Goal: Information Seeking & Learning: Check status

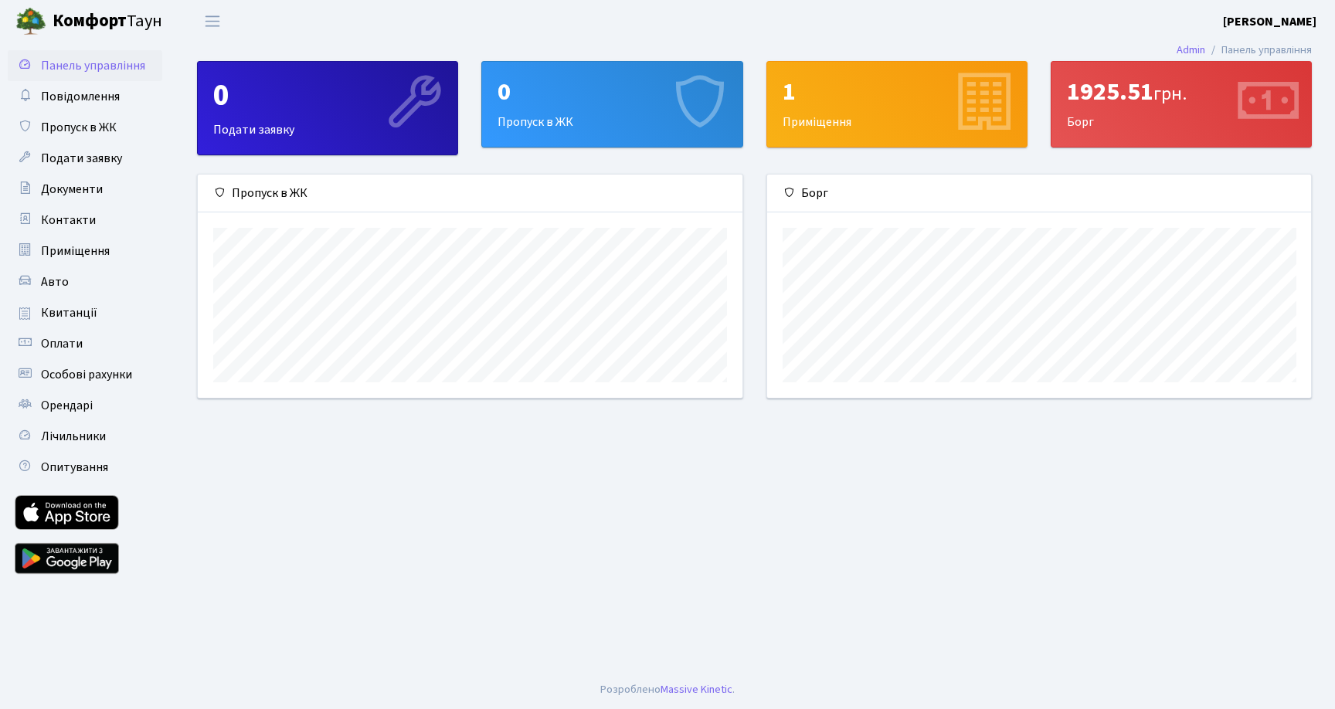
scroll to position [223, 544]
click at [1231, 100] on div "1925.51 грн. Борг" at bounding box center [1182, 104] width 260 height 85
click at [1259, 104] on icon at bounding box center [1266, 103] width 73 height 73
click at [1130, 94] on div "1925.51 грн." at bounding box center [1181, 91] width 229 height 29
click at [797, 123] on div "1 Приміщення" at bounding box center [897, 104] width 260 height 85
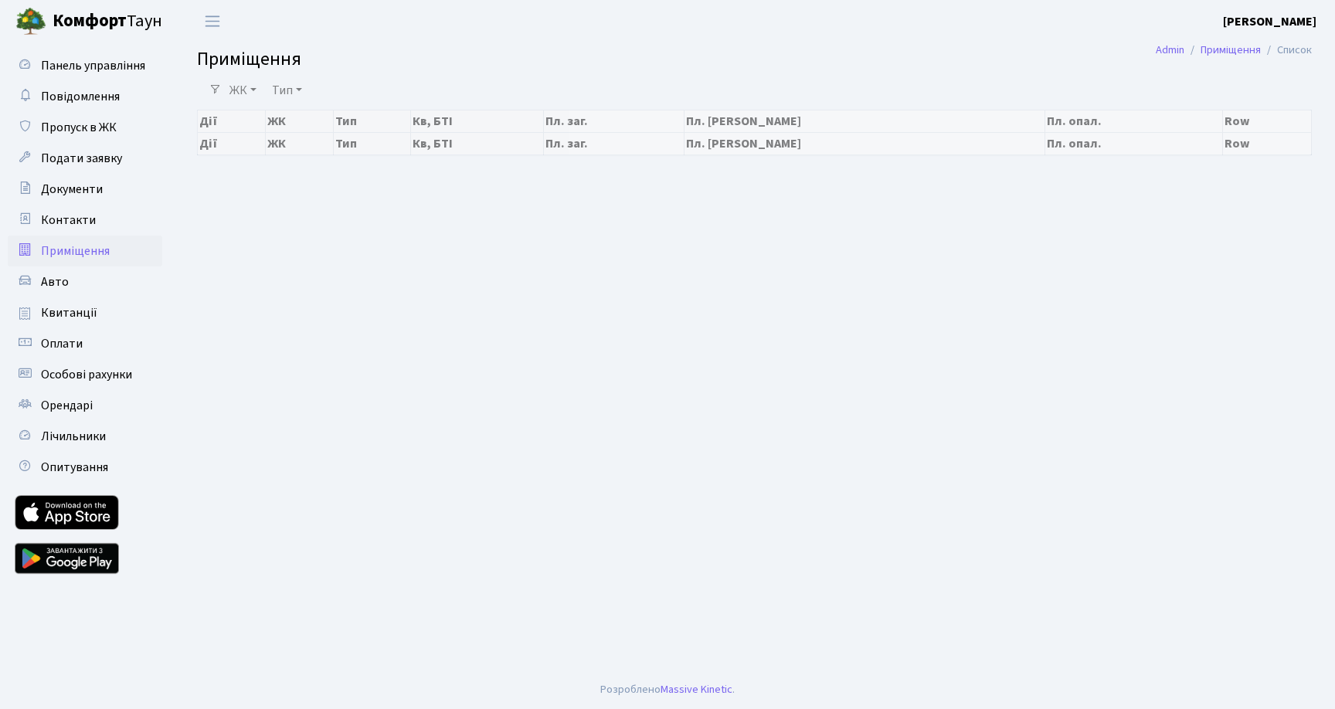
select select "25"
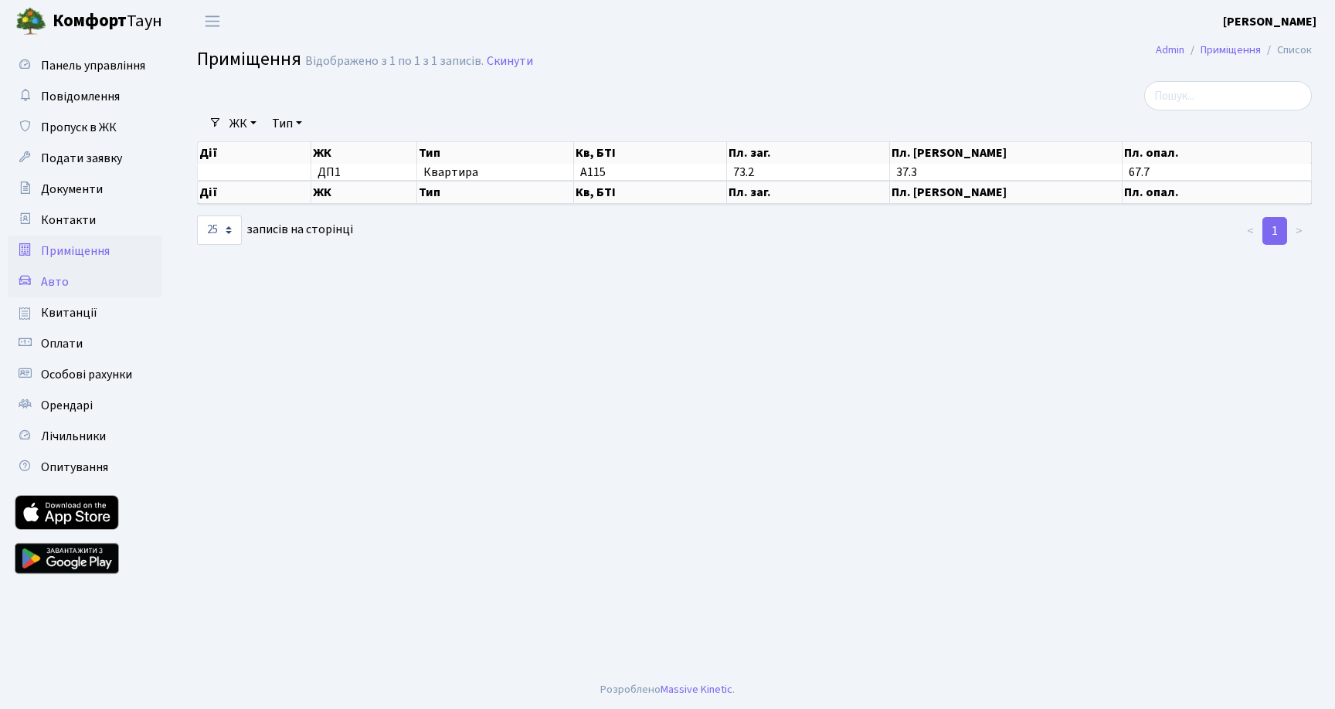
click at [59, 274] on span "Авто" at bounding box center [55, 282] width 28 height 17
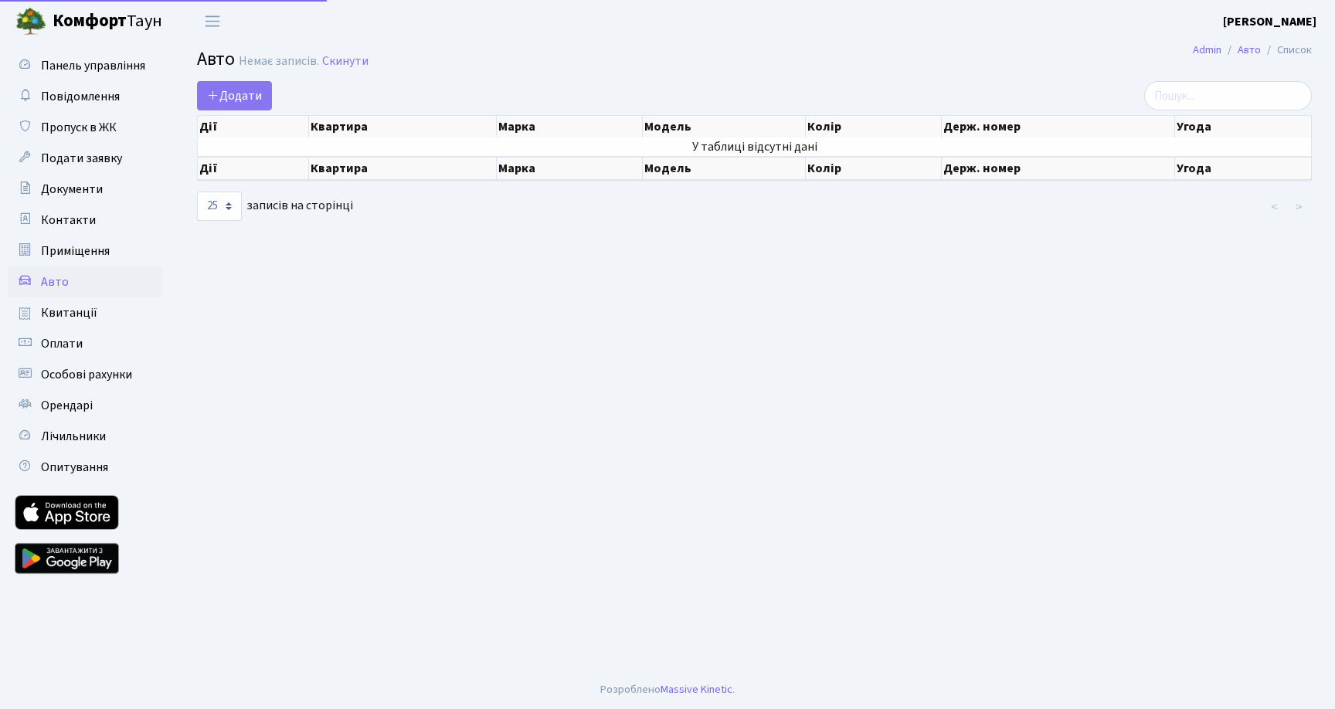
select select "25"
click at [59, 313] on span "Квитанції" at bounding box center [69, 312] width 56 height 17
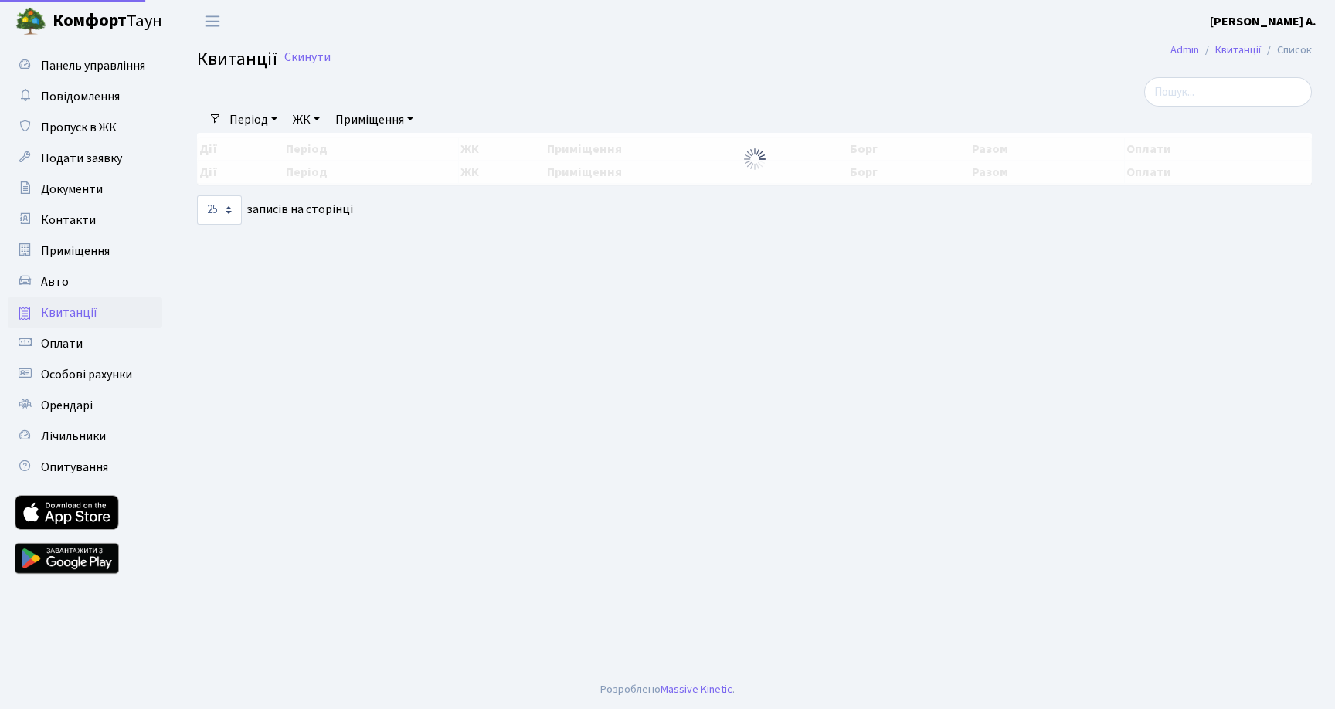
select select "25"
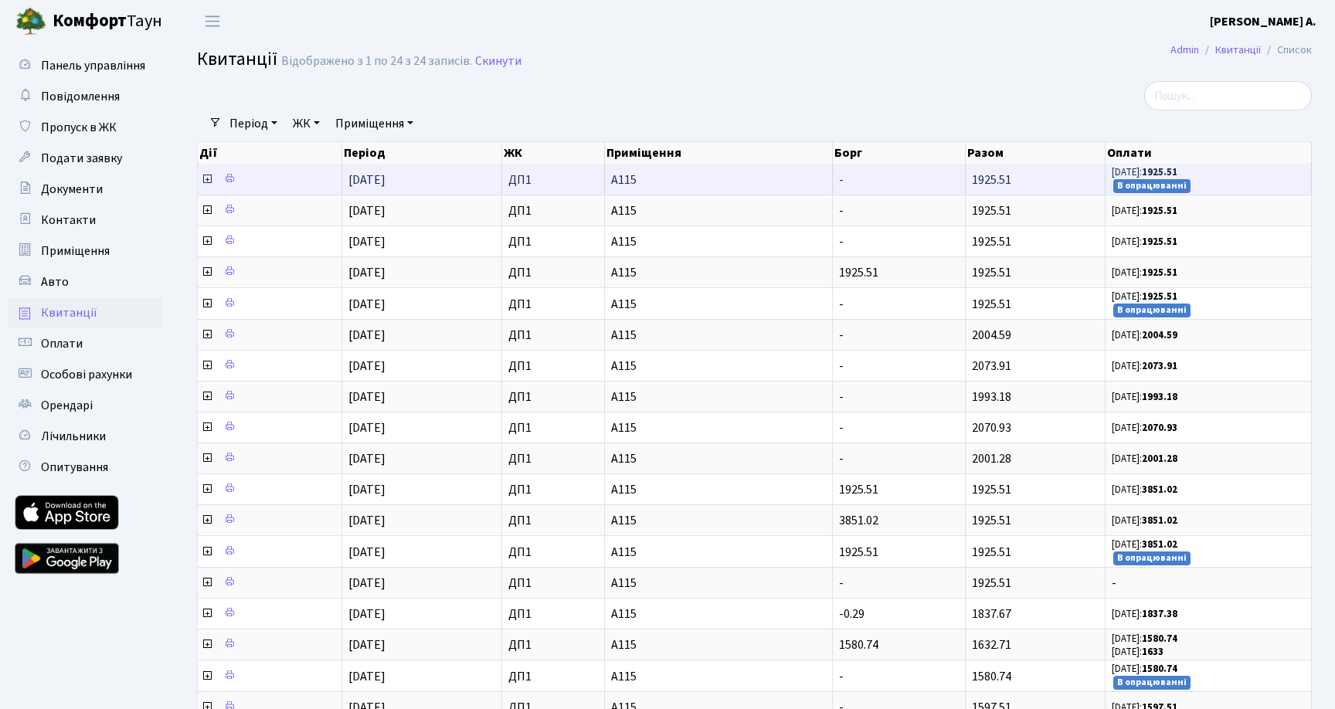
click at [1130, 185] on small "В опрацюванні" at bounding box center [1151, 186] width 77 height 14
click at [1208, 185] on span "22.09.25: 1925.51 В опрацюванні" at bounding box center [1208, 179] width 193 height 28
drag, startPoint x: 354, startPoint y: 178, endPoint x: 373, endPoint y: 178, distance: 19.3
click at [373, 178] on span "01.08.2025" at bounding box center [366, 180] width 37 height 17
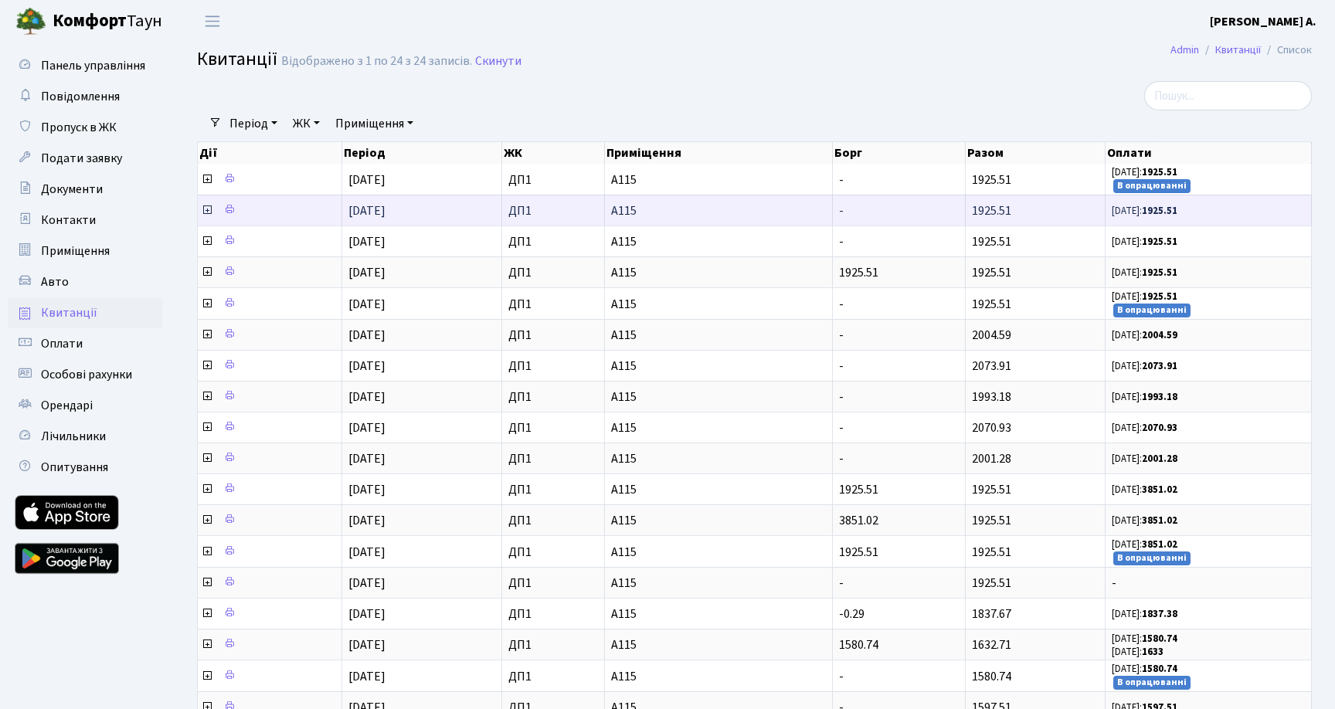
click at [377, 195] on td "01.07.2025" at bounding box center [422, 210] width 160 height 31
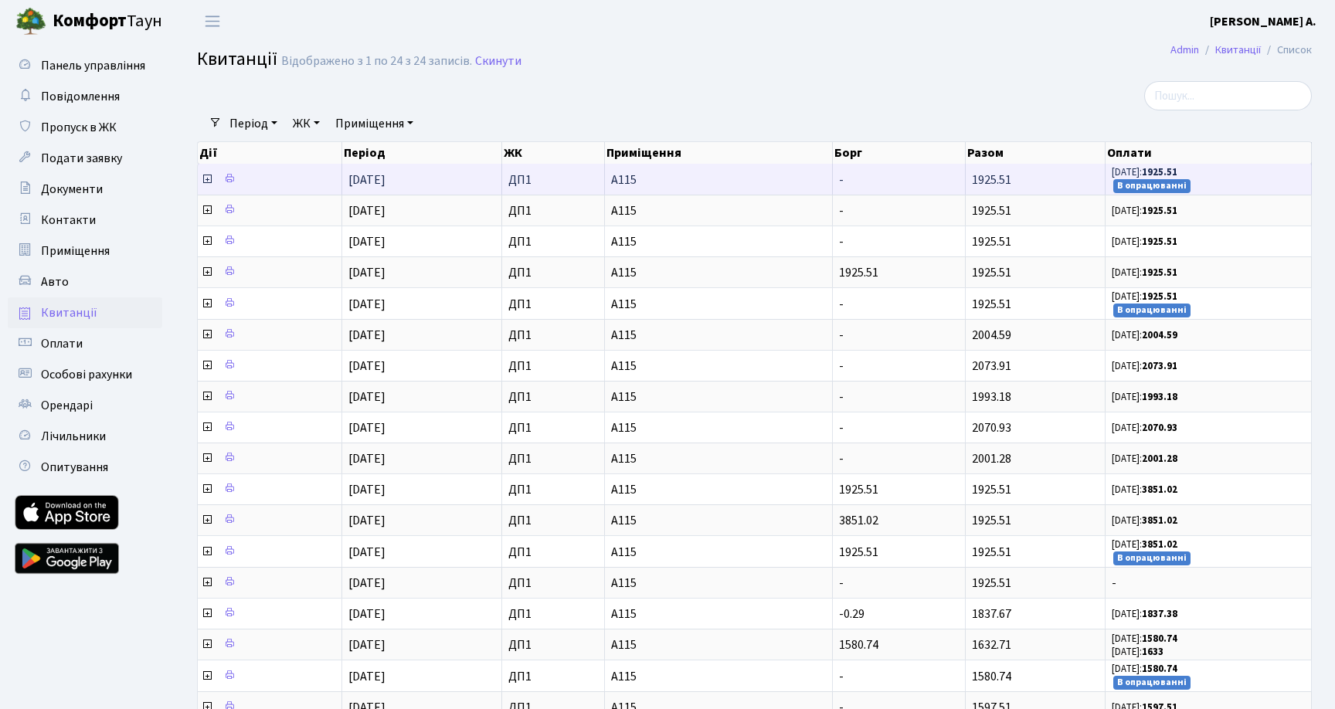
click at [204, 176] on icon at bounding box center [207, 179] width 12 height 12
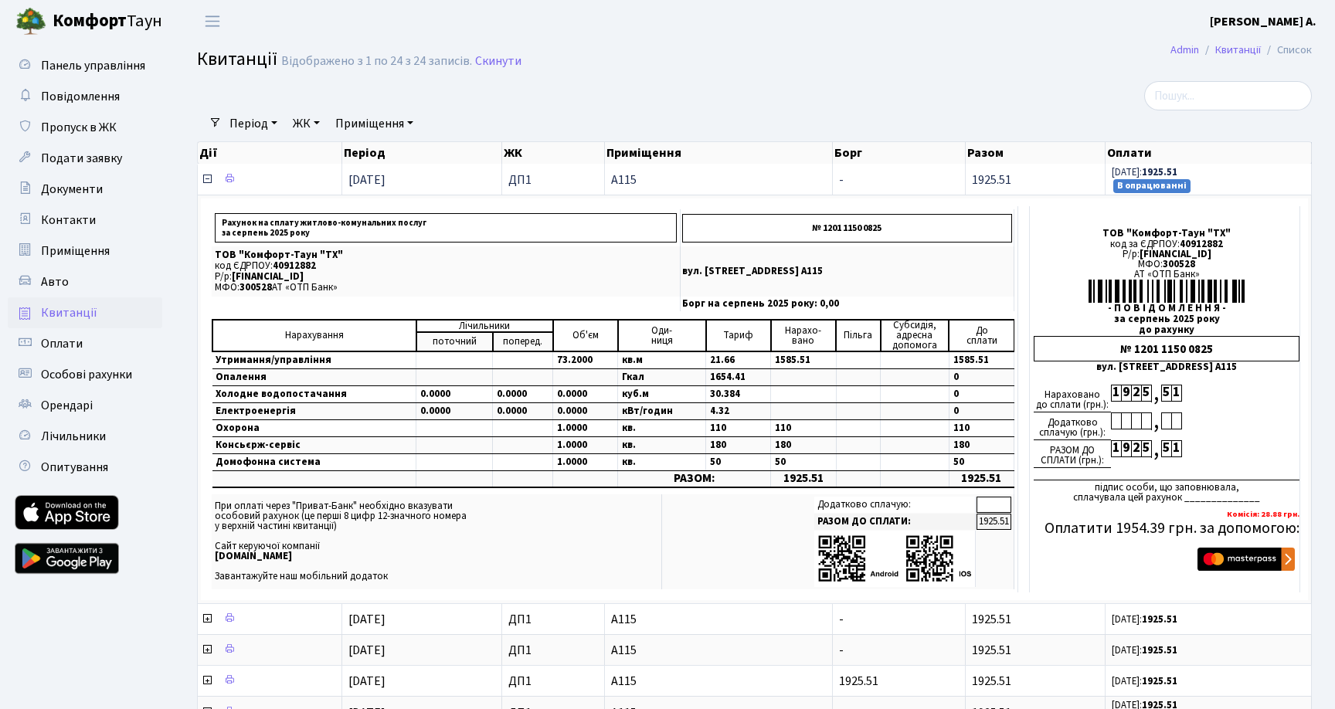
click at [204, 176] on icon at bounding box center [207, 179] width 12 height 12
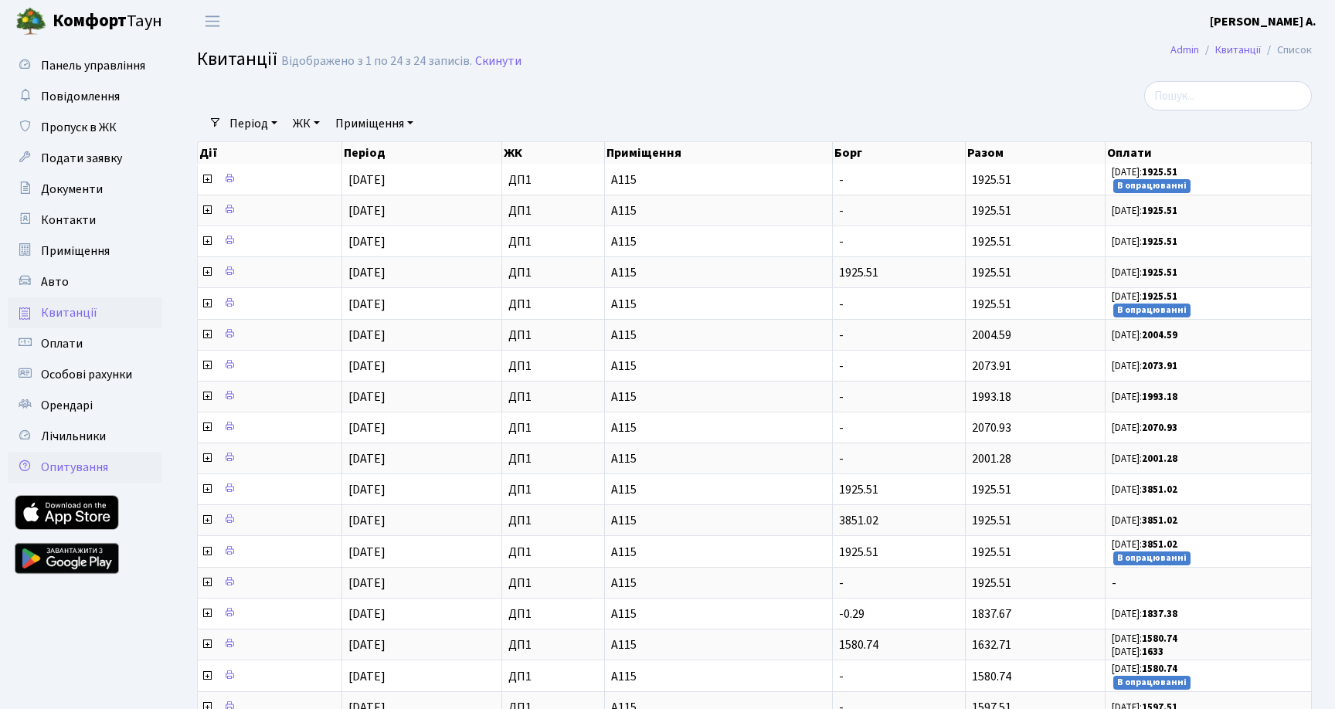
click at [73, 461] on span "Опитування" at bounding box center [74, 467] width 67 height 17
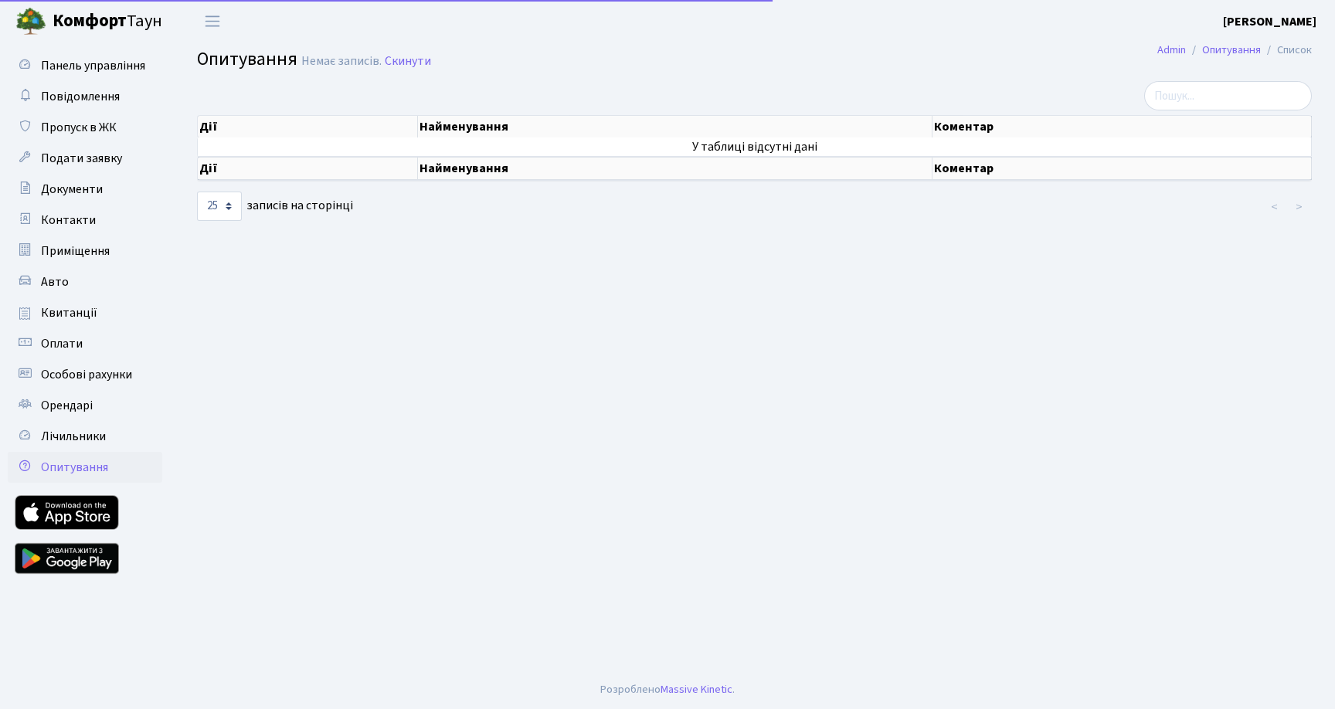
select select "25"
click at [76, 440] on span "Лічильники" at bounding box center [73, 436] width 65 height 17
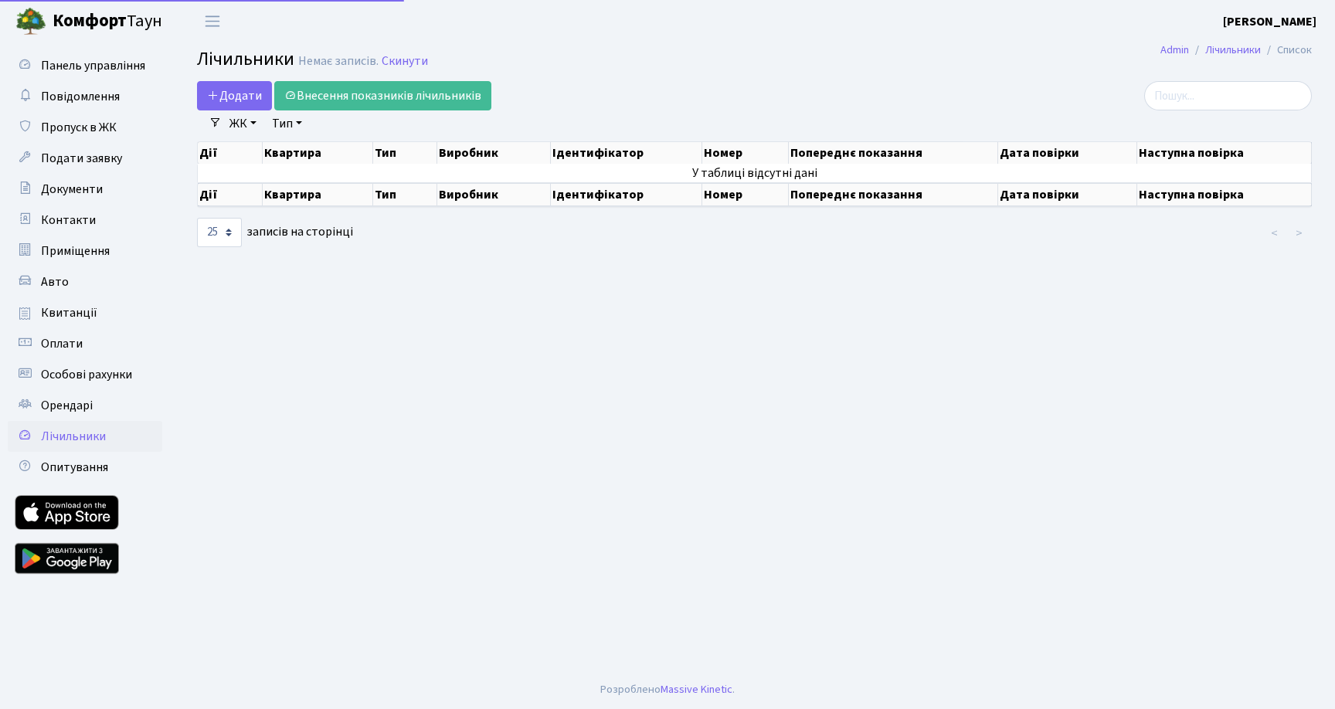
select select "25"
click at [70, 409] on span "Орендарі" at bounding box center [67, 405] width 52 height 17
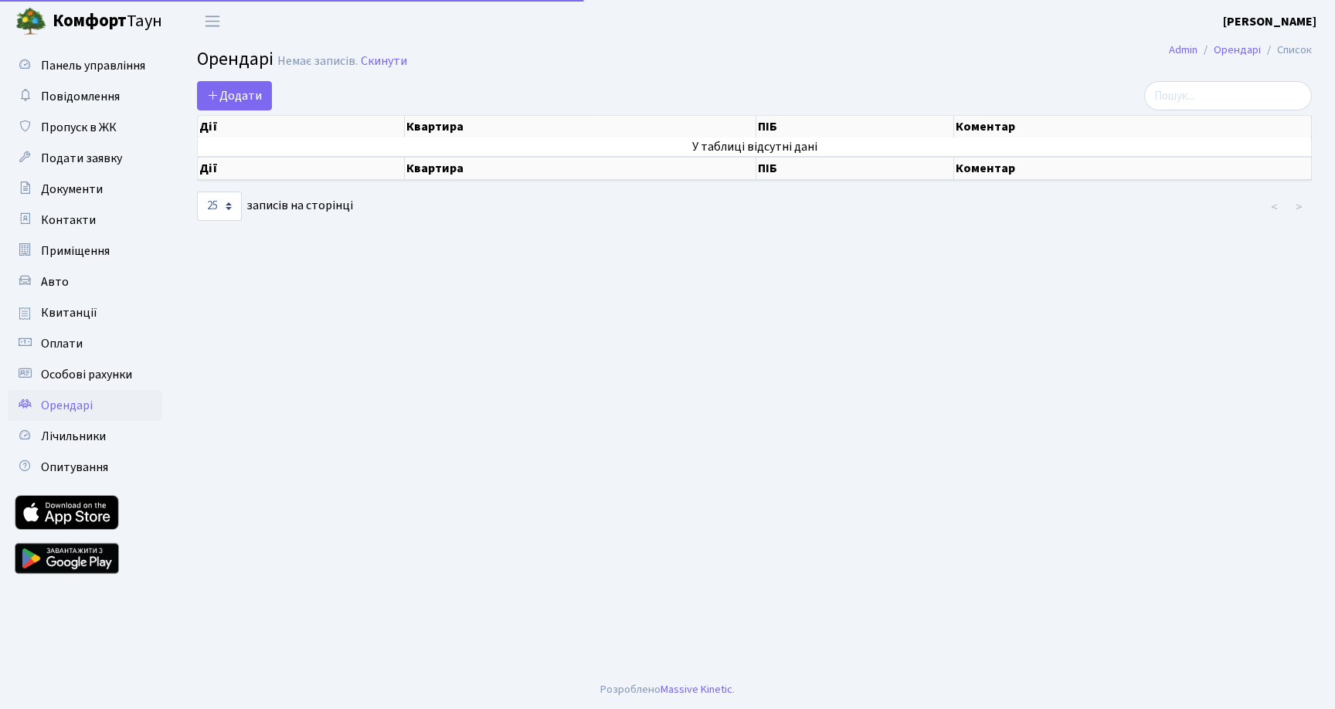
select select "25"
click at [67, 382] on span "Особові рахунки" at bounding box center [86, 374] width 91 height 17
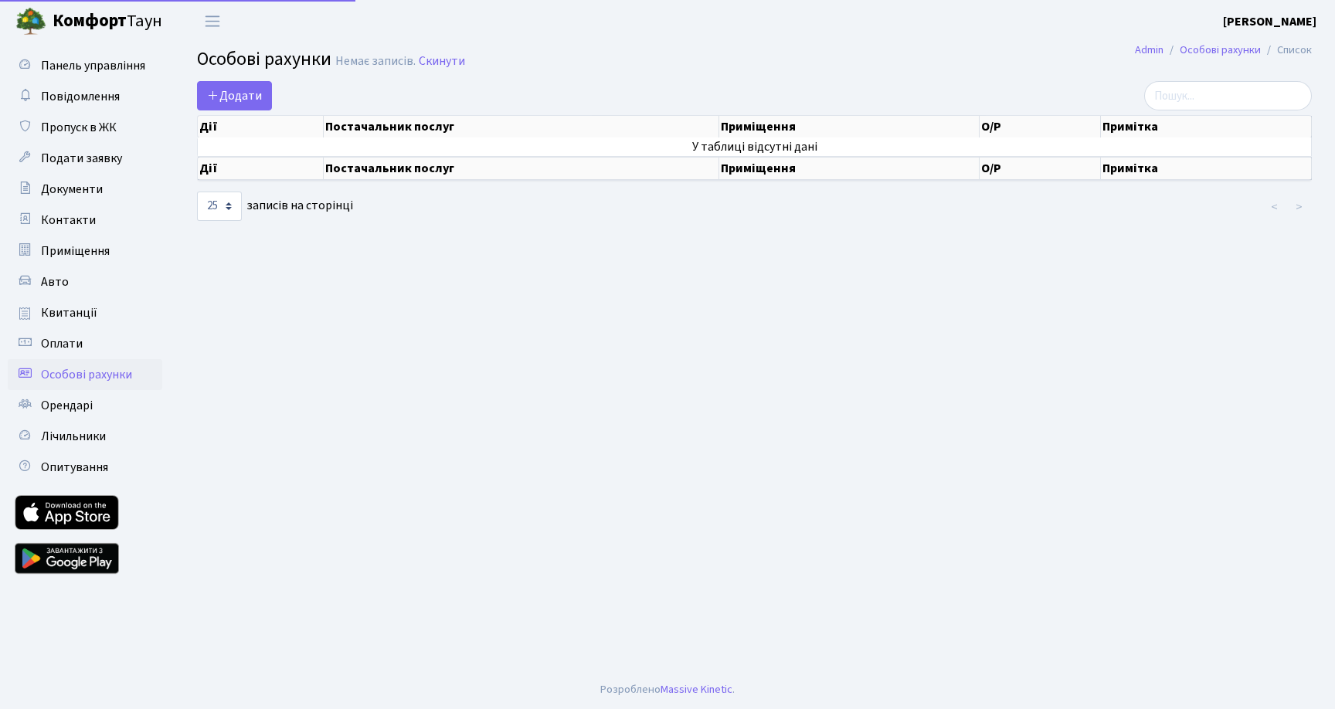
select select "25"
click at [63, 343] on span "Оплати" at bounding box center [62, 343] width 42 height 17
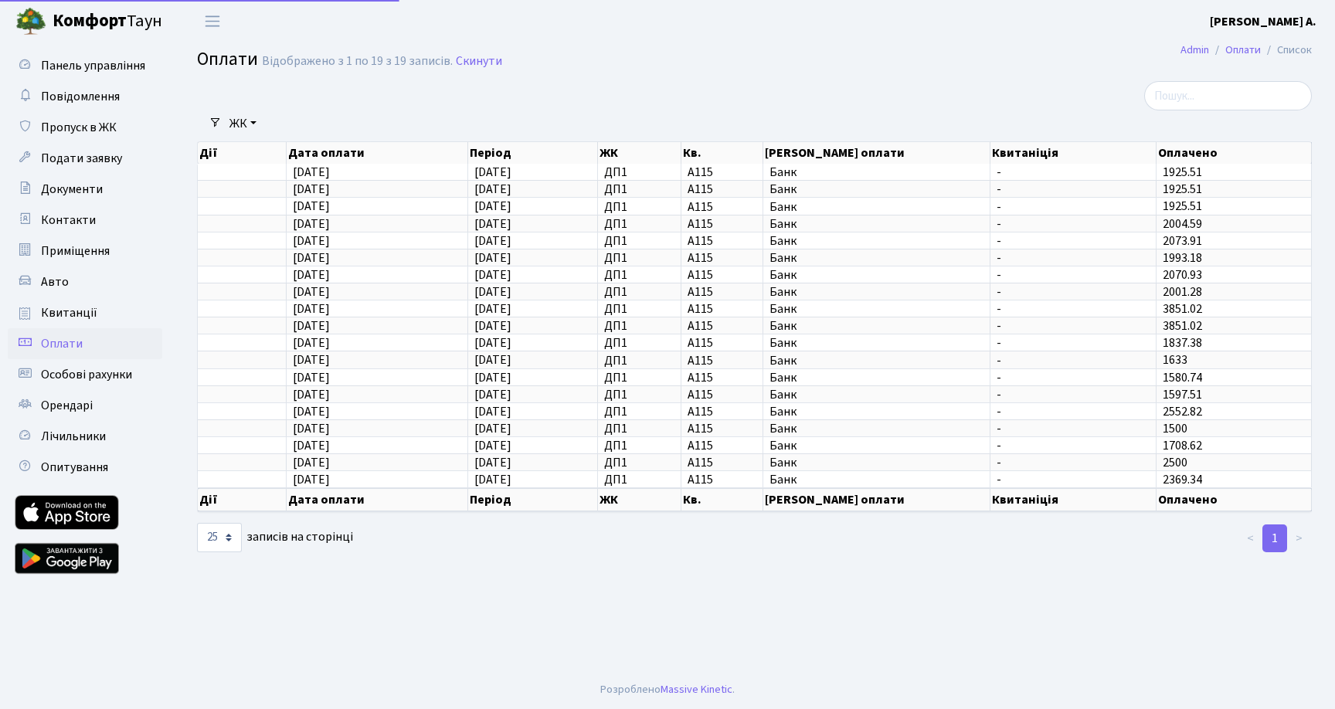
select select "25"
click at [65, 311] on span "Квитанції" at bounding box center [69, 312] width 56 height 17
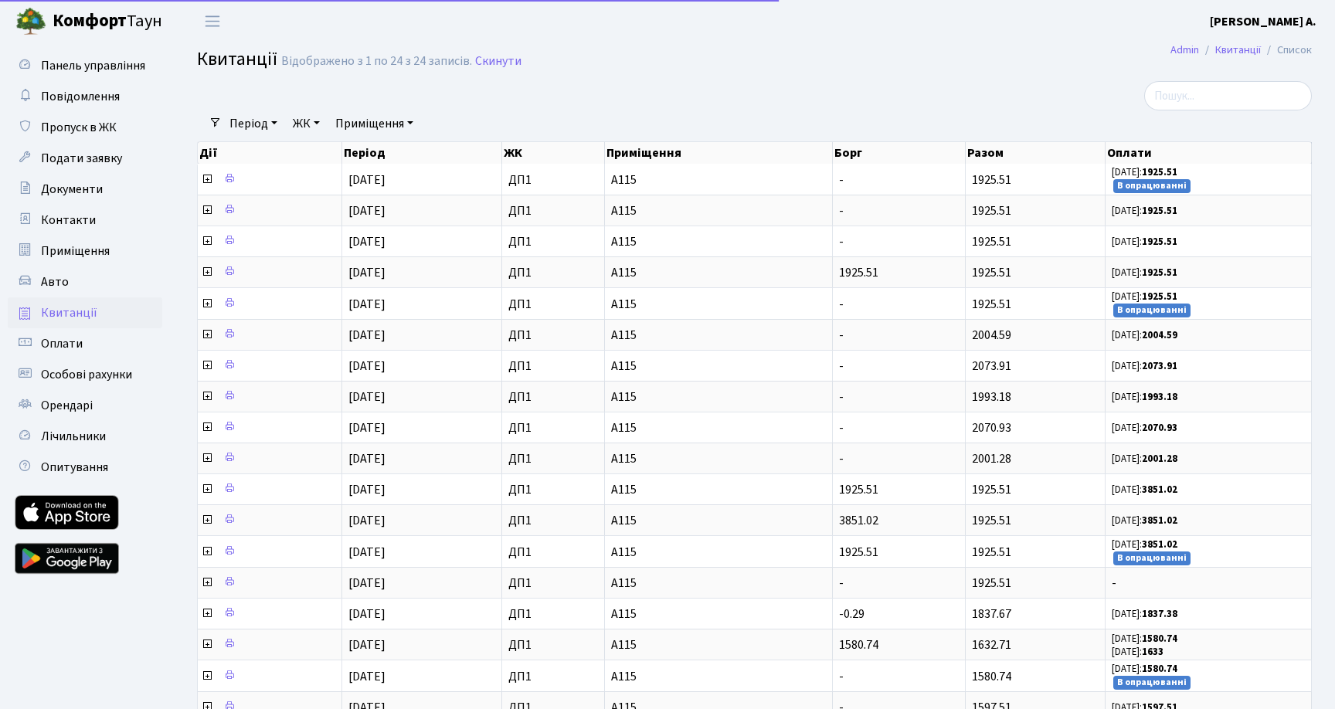
select select "25"
click at [63, 287] on span "Авто" at bounding box center [55, 282] width 28 height 17
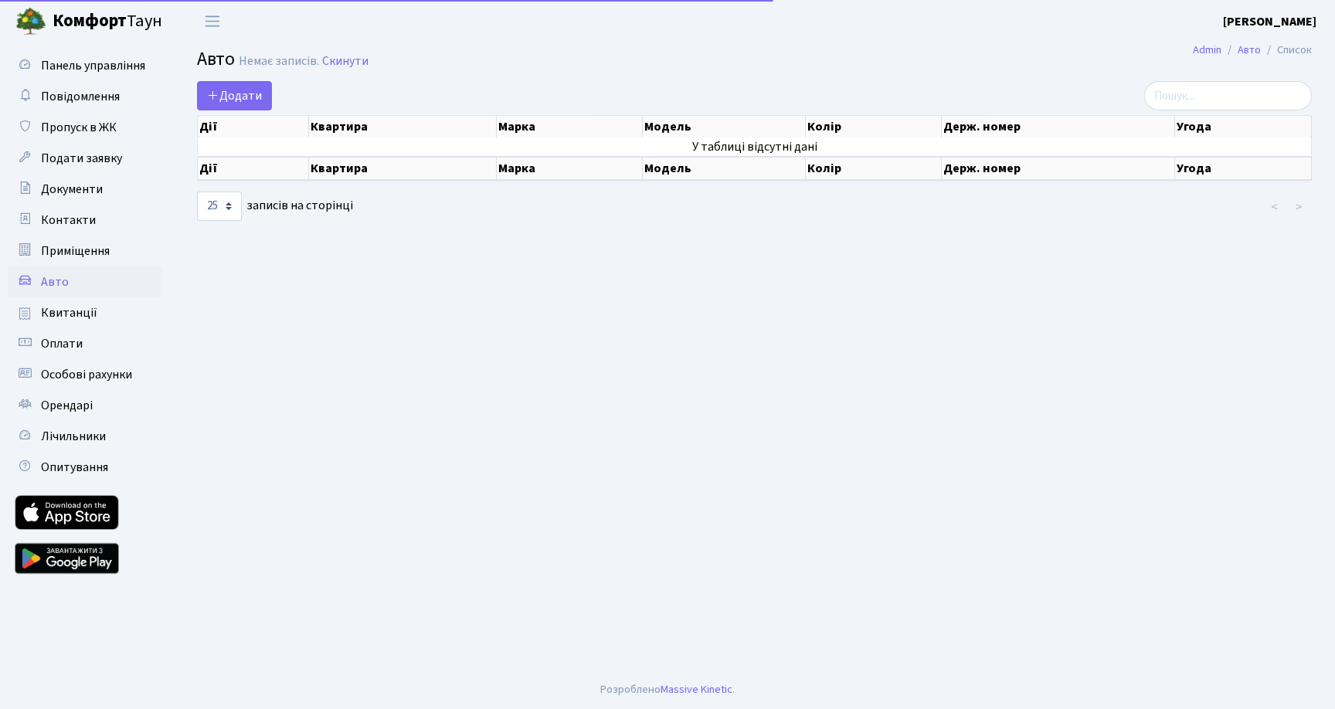
select select "25"
click at [63, 306] on span "Квитанції" at bounding box center [69, 312] width 56 height 17
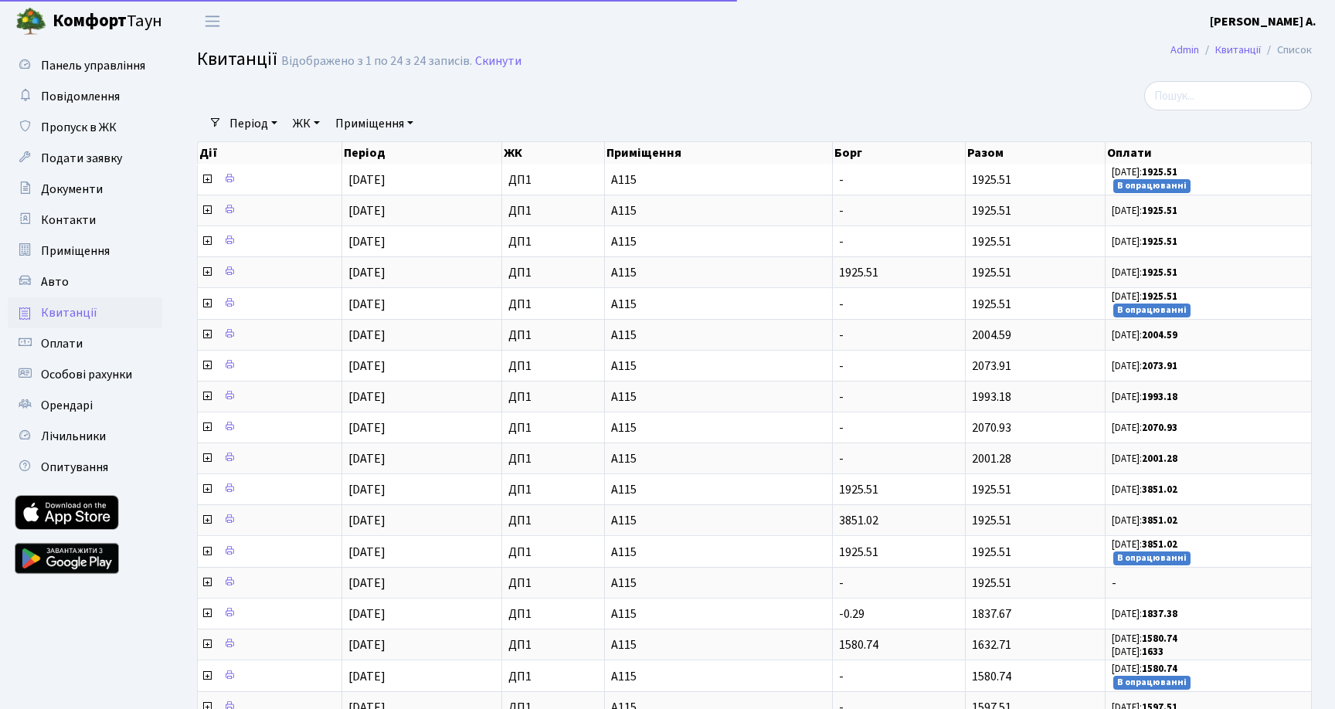
select select "25"
click at [71, 260] on link "Приміщення" at bounding box center [85, 251] width 155 height 31
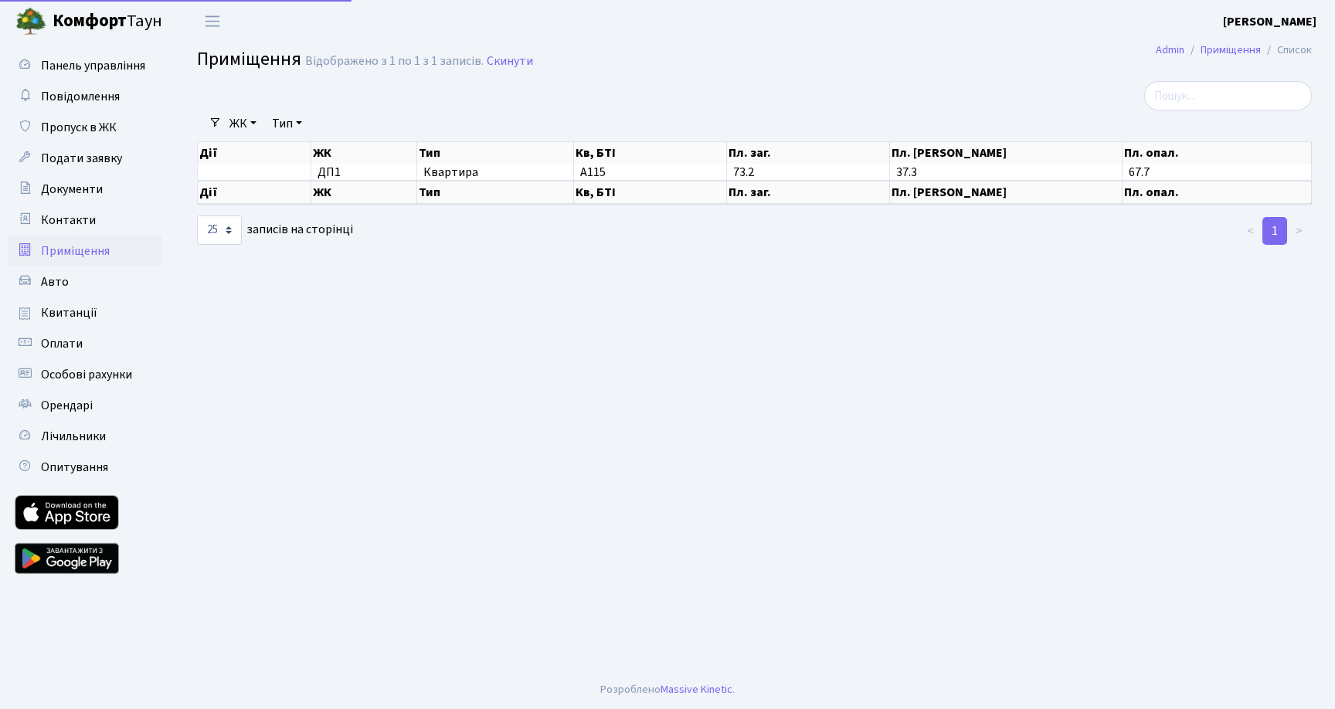
select select "25"
click at [73, 223] on span "Контакти" at bounding box center [68, 220] width 55 height 17
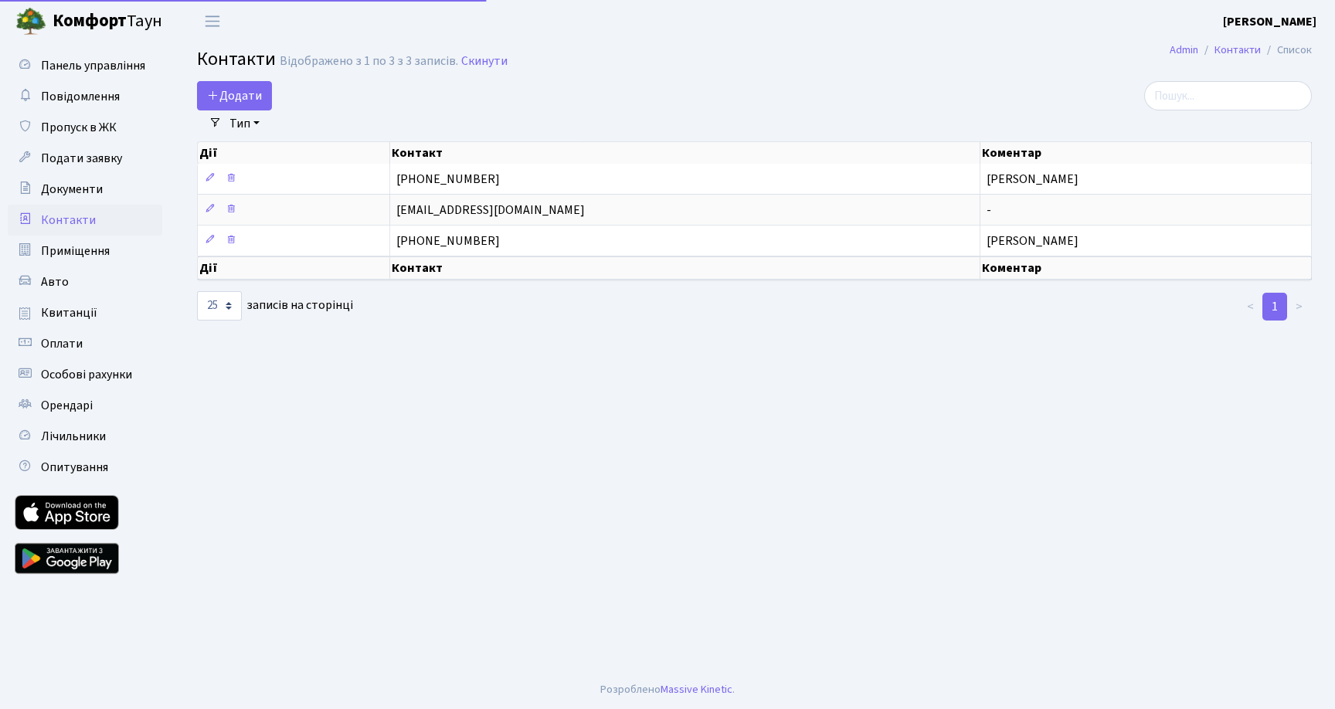
select select "25"
click at [76, 190] on span "Документи" at bounding box center [72, 189] width 62 height 17
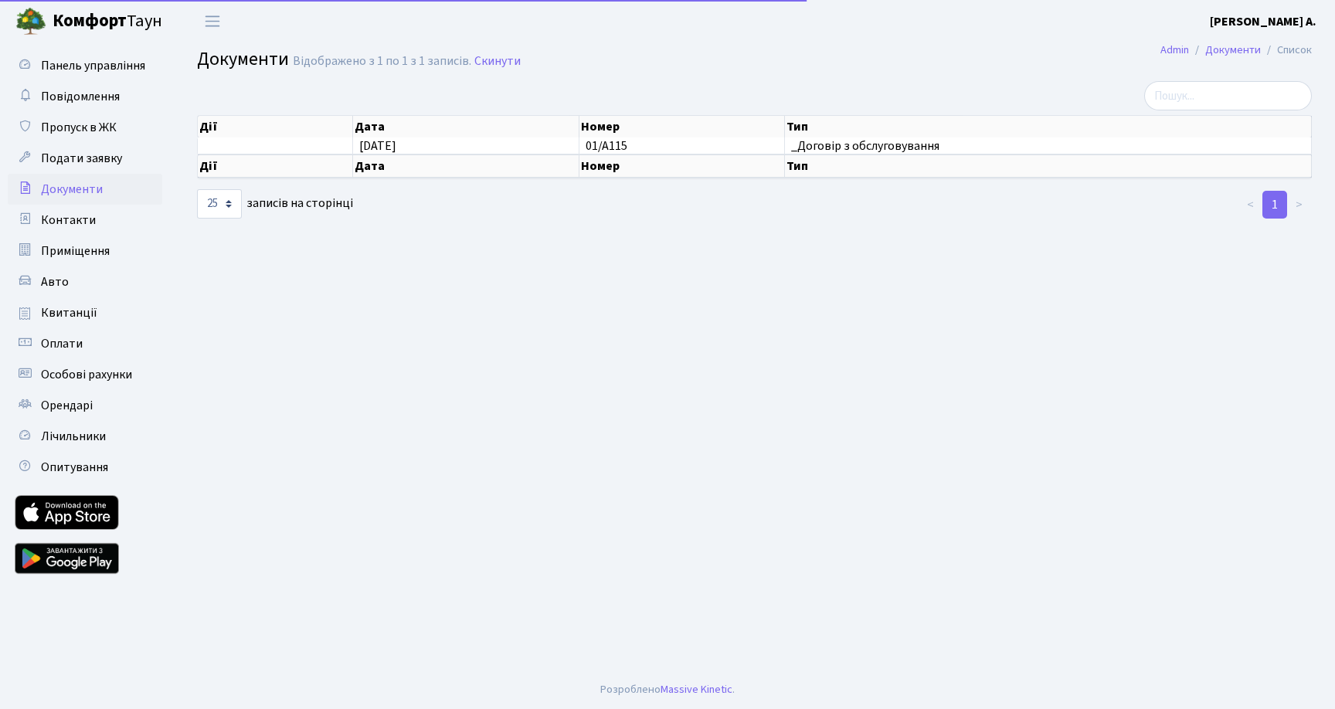
select select "25"
click at [81, 131] on span "Пропуск в ЖК" at bounding box center [79, 127] width 76 height 17
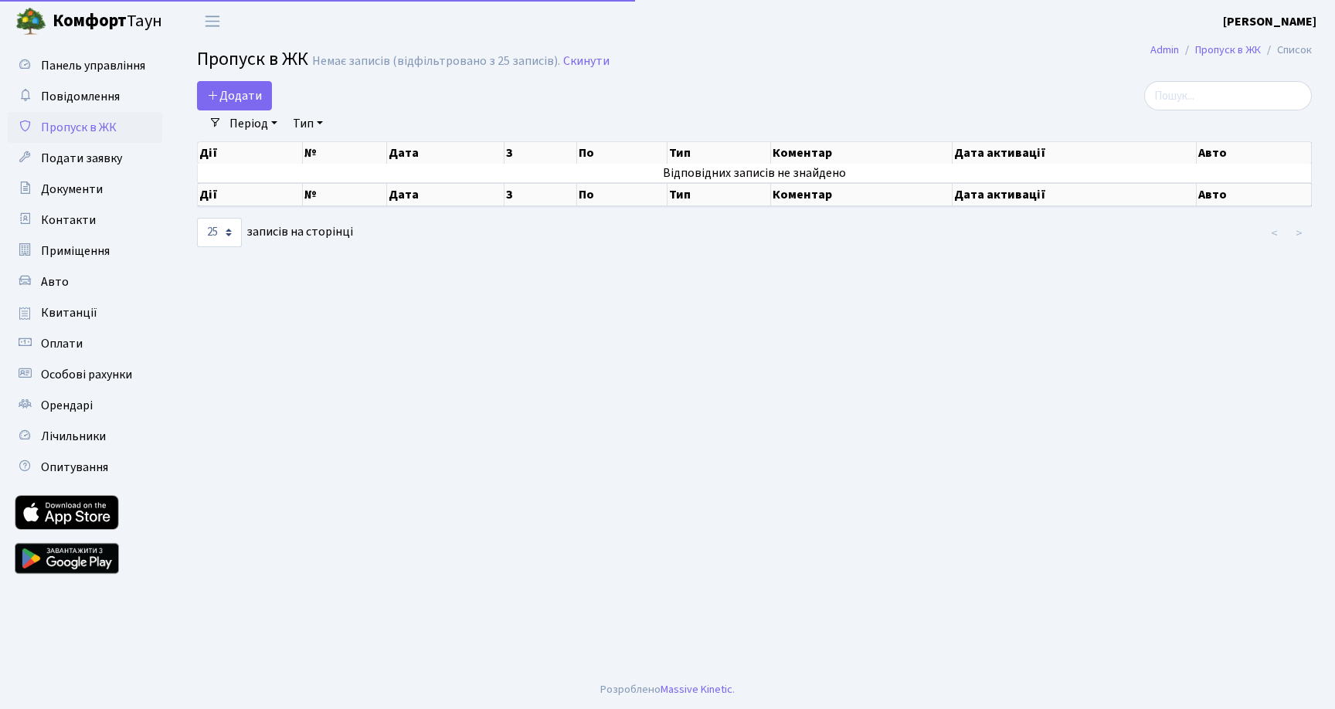
select select "25"
click at [82, 106] on link "Повідомлення" at bounding box center [85, 96] width 155 height 31
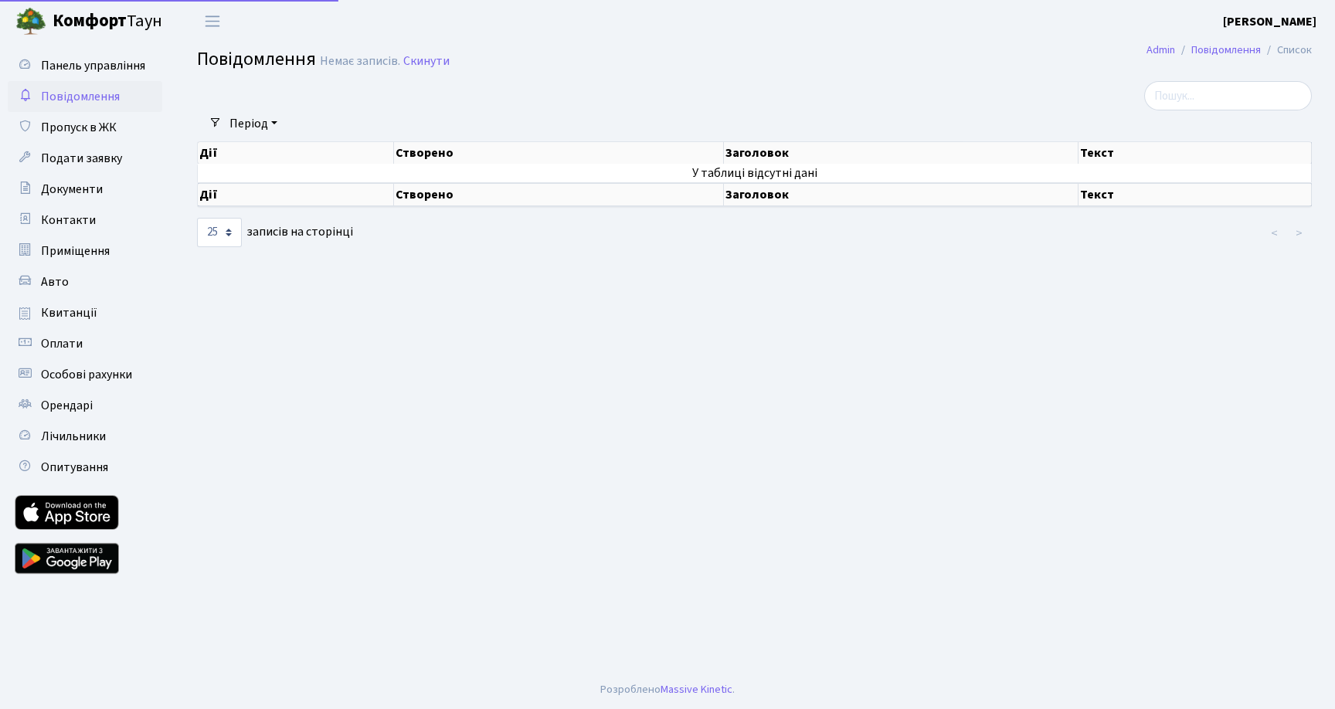
select select "25"
click at [91, 76] on link "Панель управління" at bounding box center [85, 65] width 155 height 31
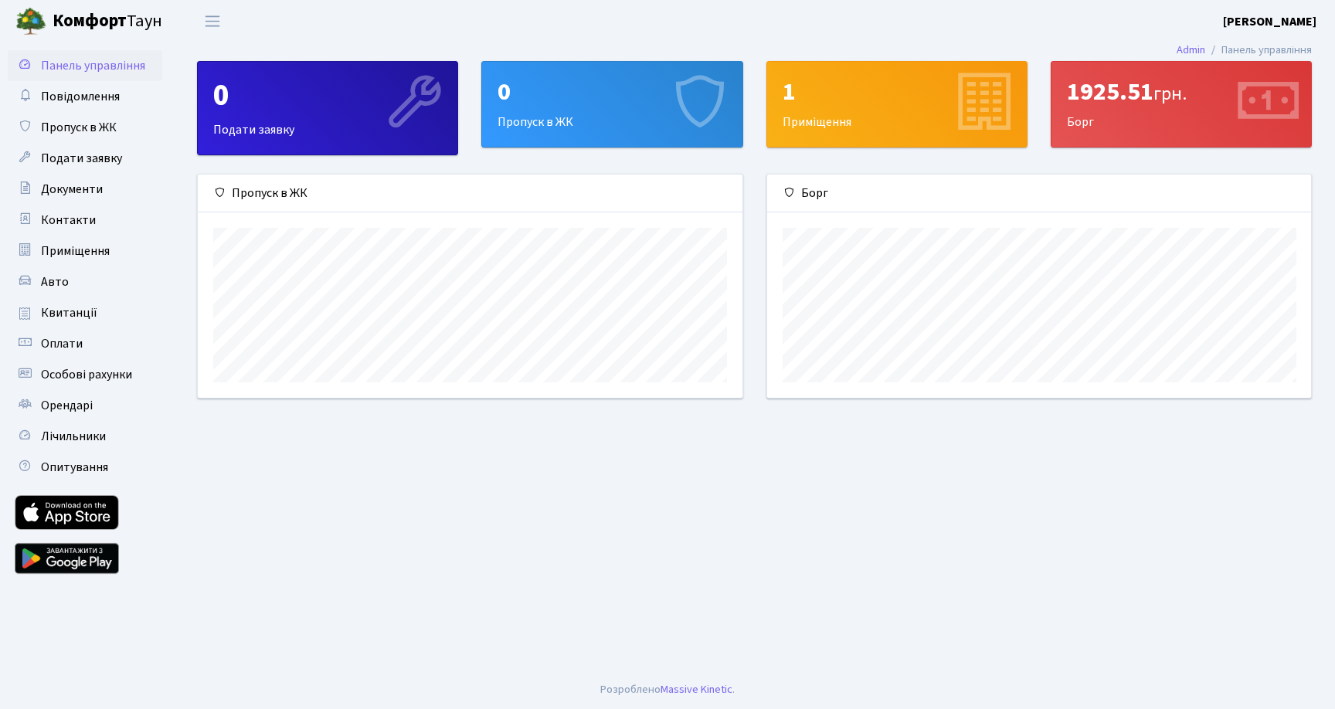
scroll to position [223, 544]
click at [639, 144] on div "0 Пропуск в ЖК" at bounding box center [612, 104] width 260 height 85
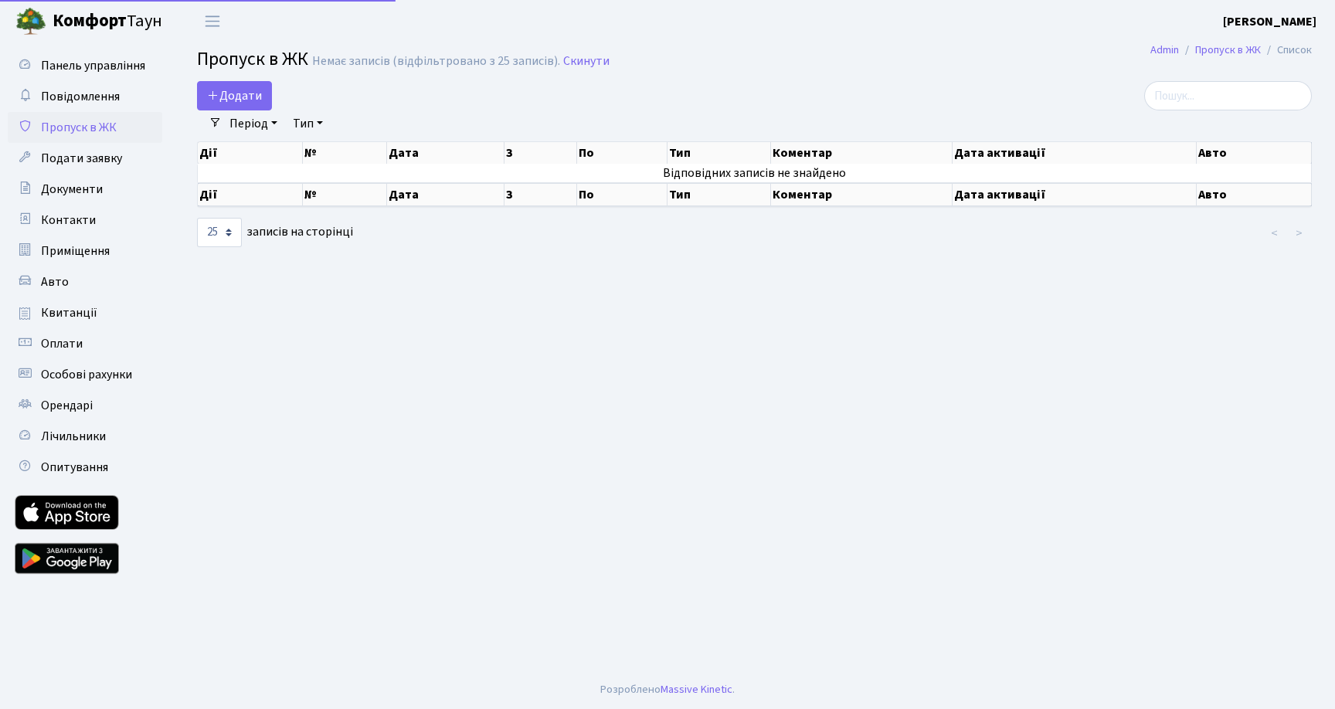
select select "25"
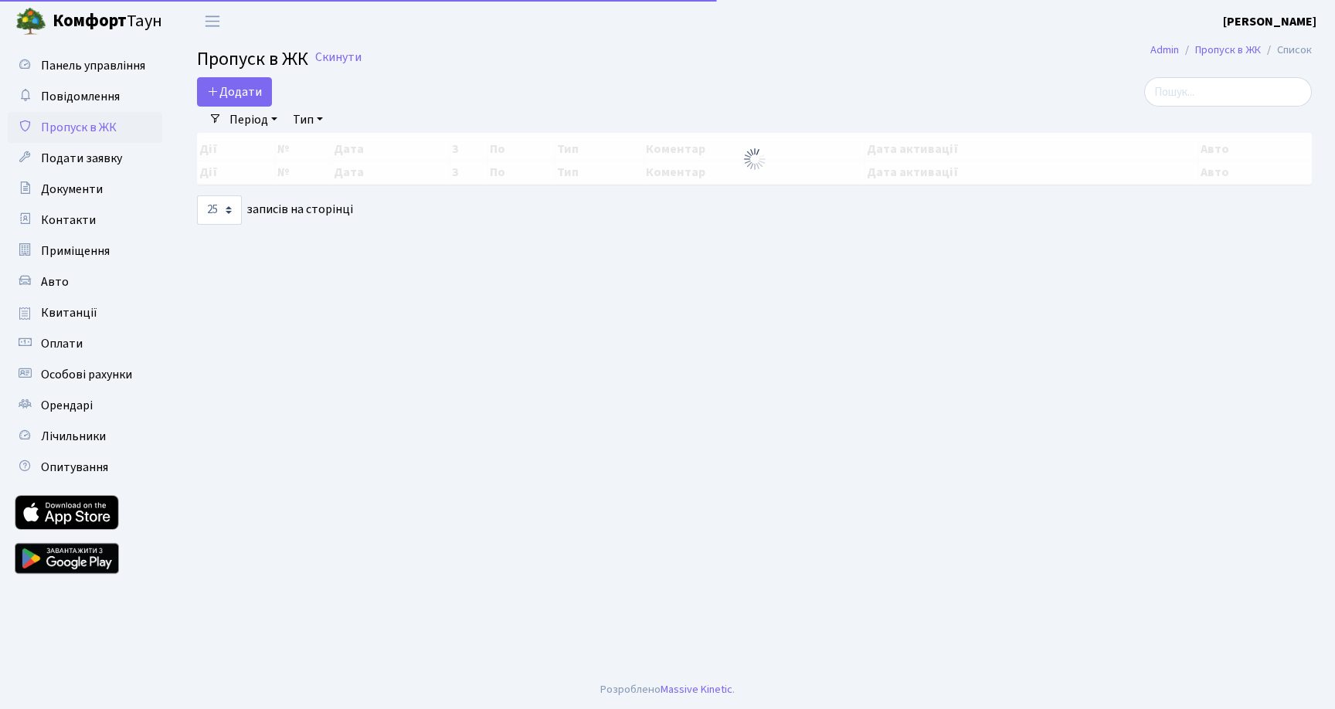
select select "25"
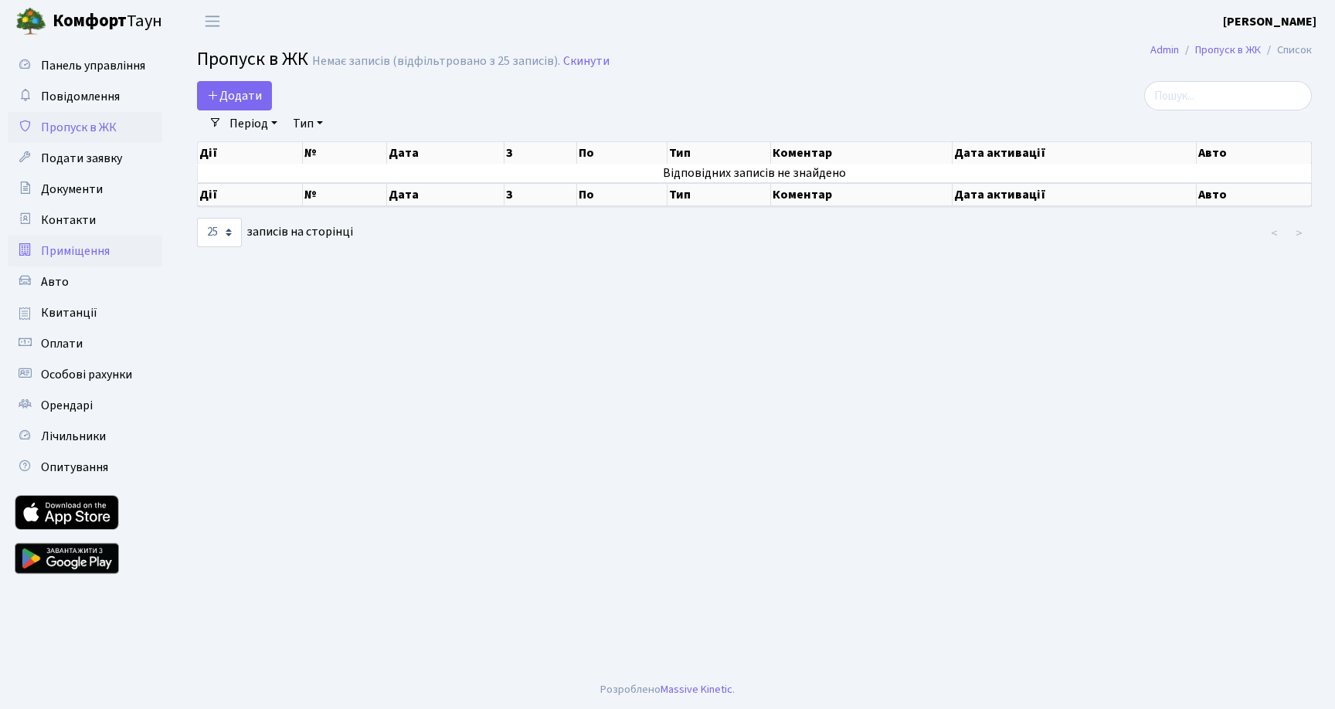
click at [91, 253] on span "Приміщення" at bounding box center [75, 251] width 69 height 17
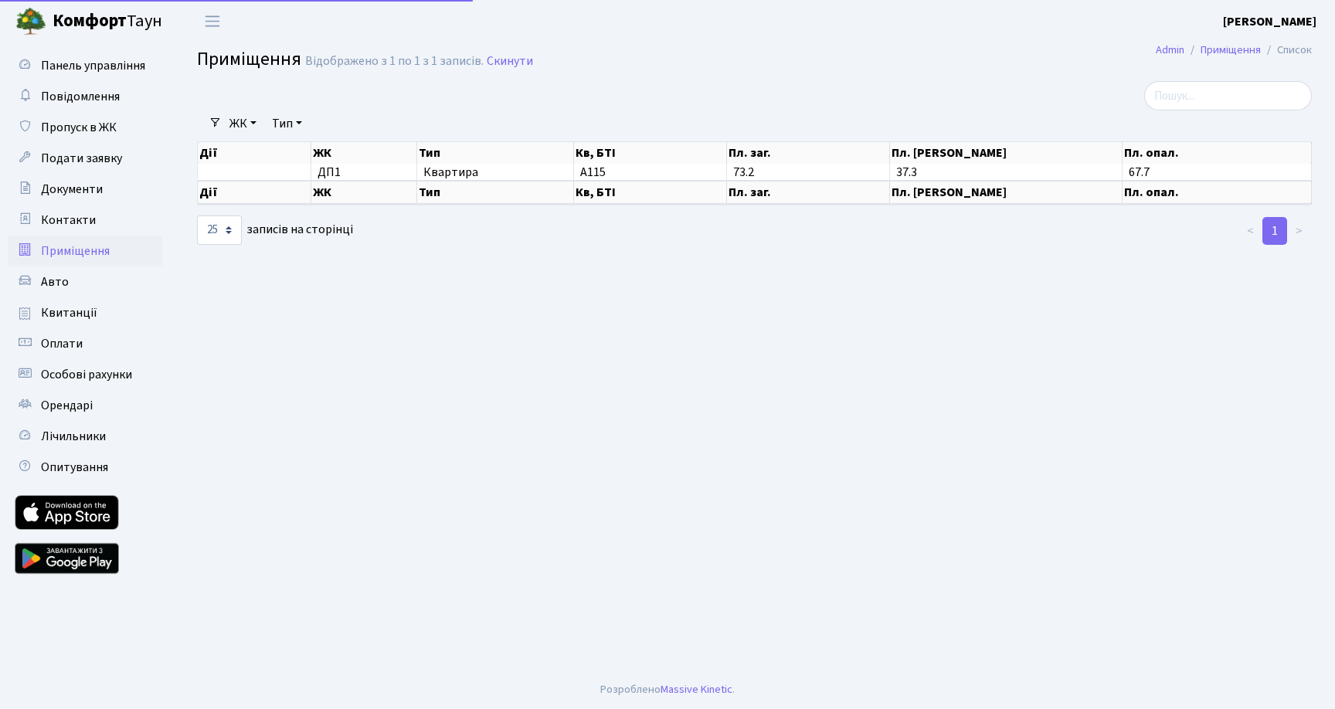
select select "25"
click at [88, 277] on link "Авто" at bounding box center [85, 282] width 155 height 31
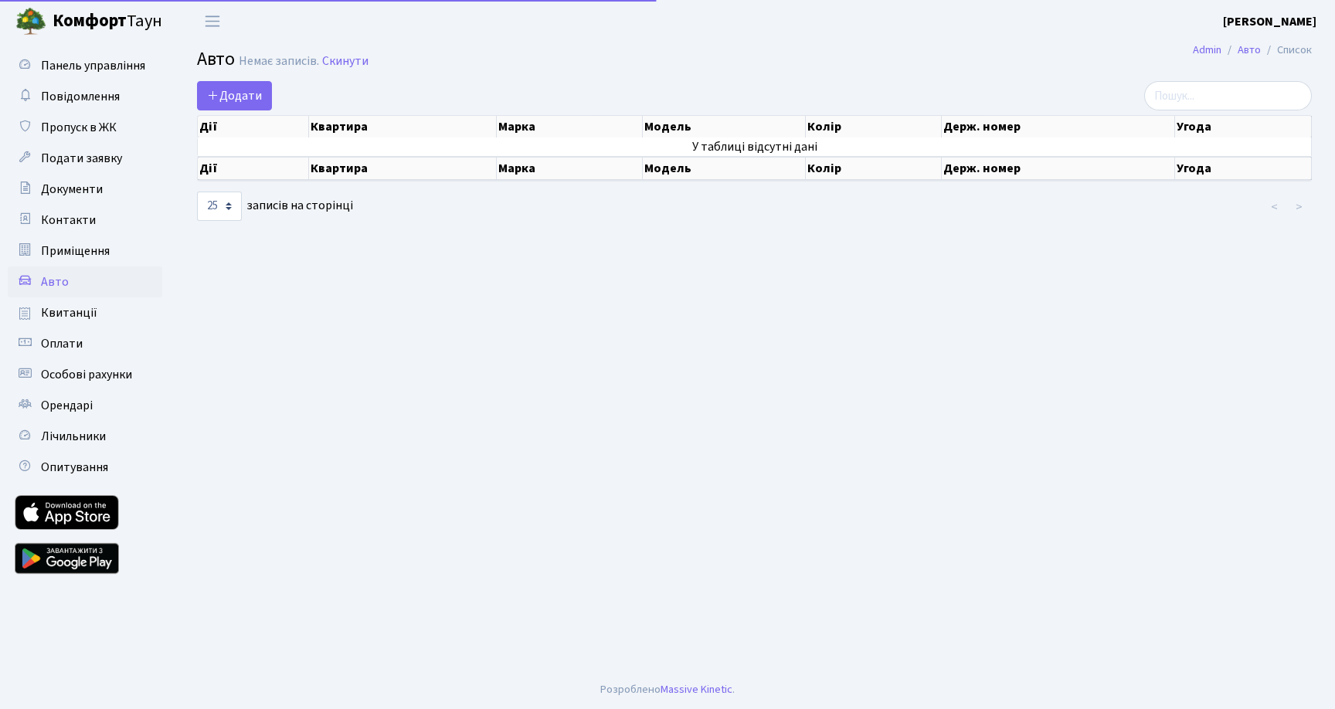
select select "25"
click at [86, 300] on link "Квитанції" at bounding box center [85, 312] width 155 height 31
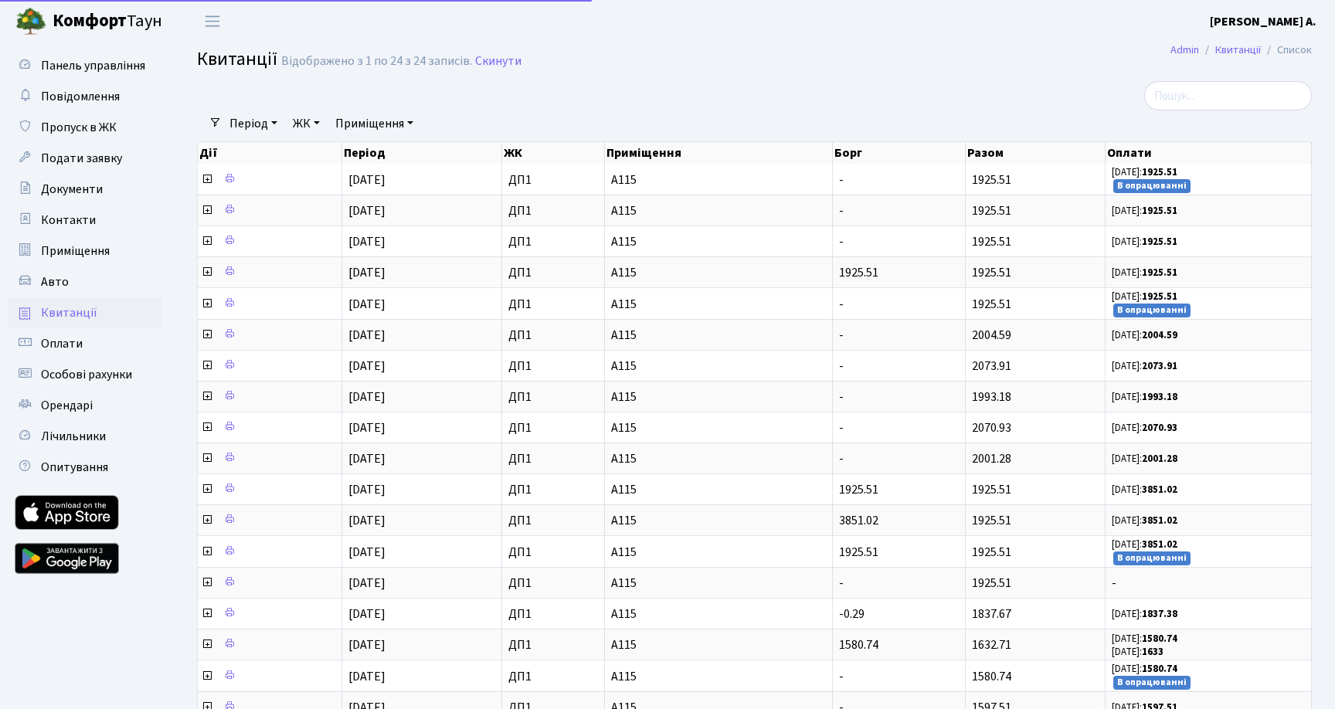
select select "25"
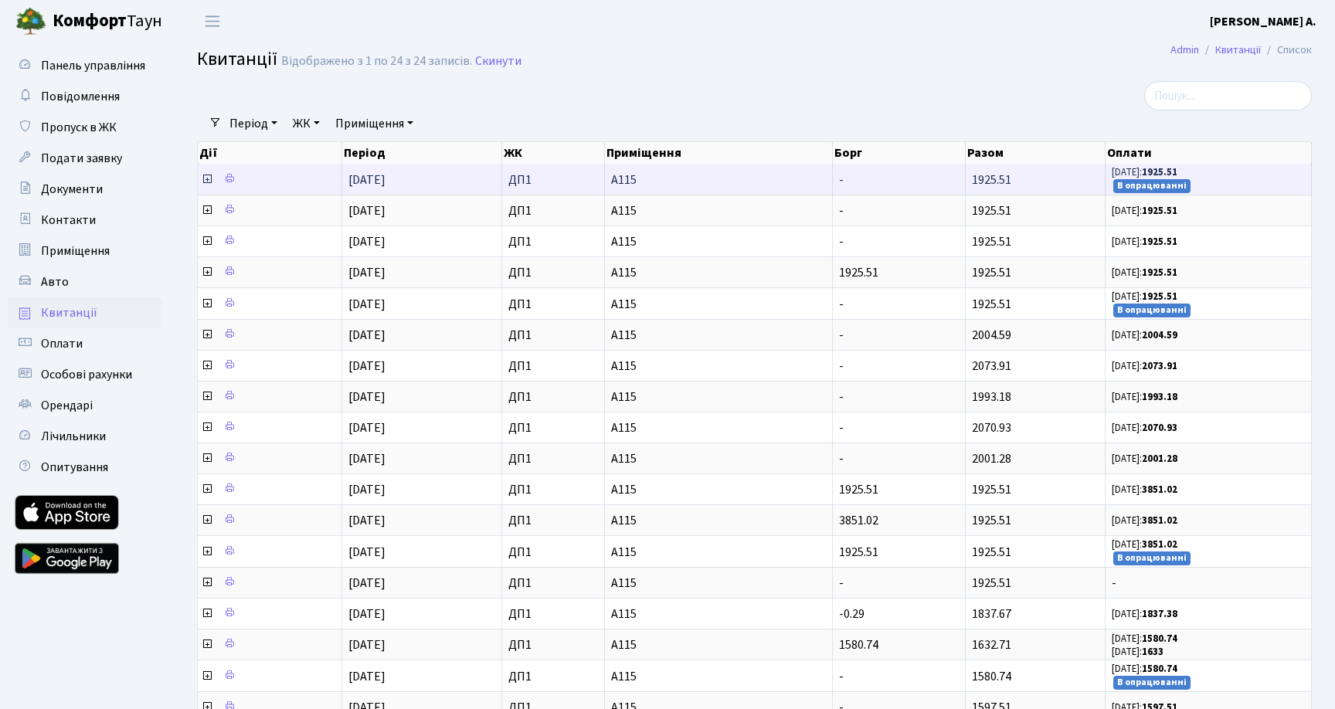
click at [284, 177] on td at bounding box center [270, 179] width 144 height 31
click at [201, 181] on icon at bounding box center [207, 179] width 12 height 12
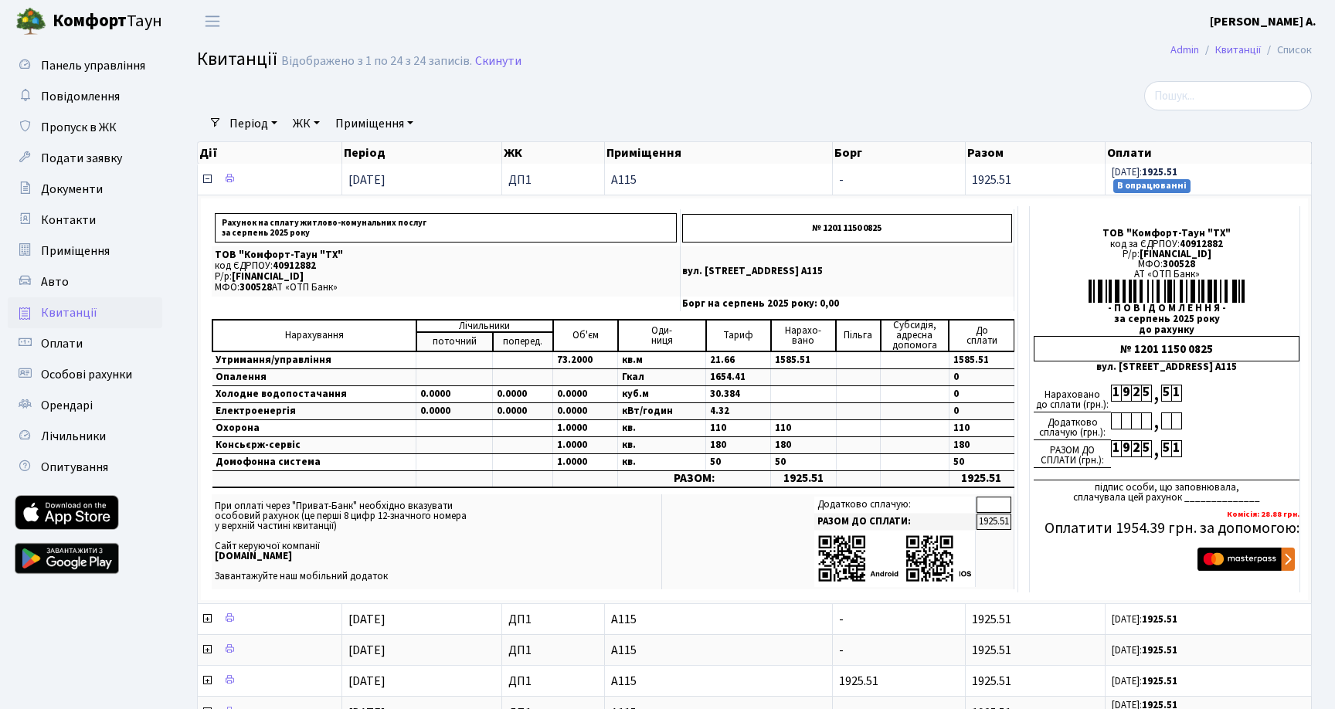
drag, startPoint x: 352, startPoint y: 178, endPoint x: 393, endPoint y: 178, distance: 40.9
click at [386, 178] on span "[DATE]" at bounding box center [366, 180] width 37 height 17
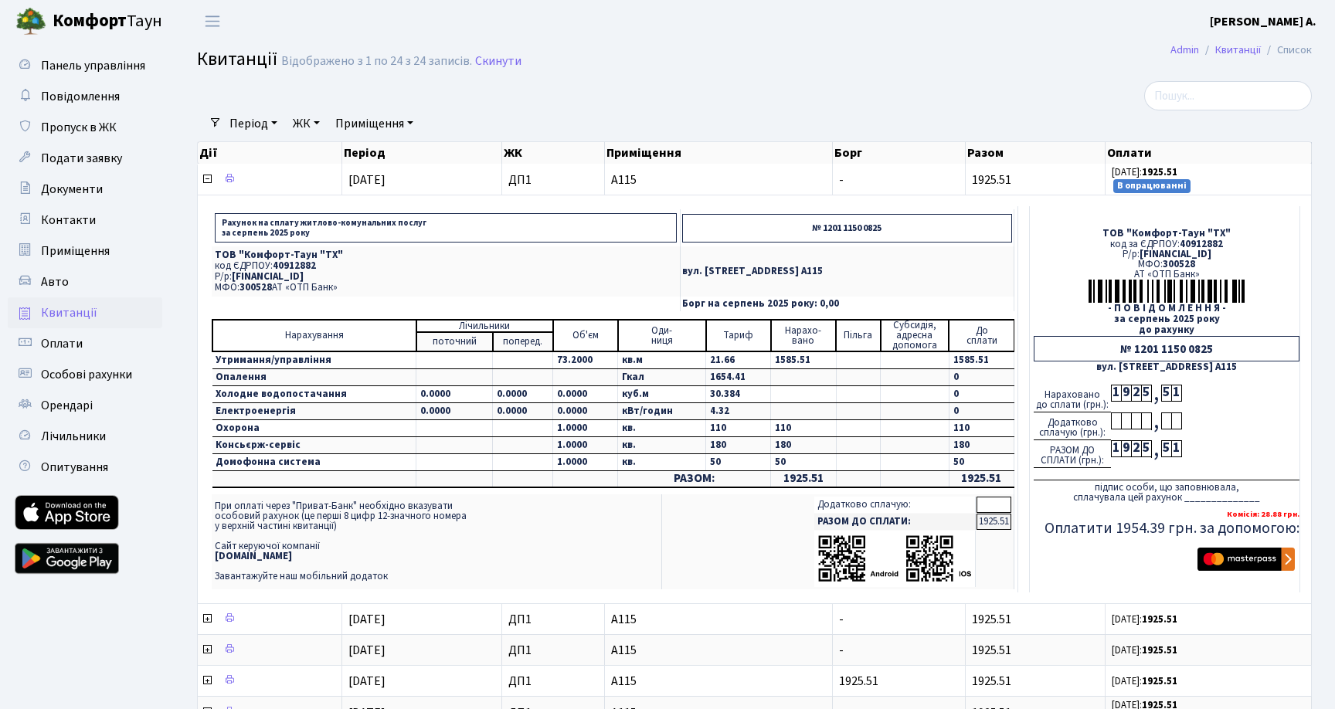
click at [253, 233] on p "Рахунок на сплату житлово-комунальних послуг за серпень 2025 року" at bounding box center [446, 227] width 462 height 29
